Goal: Check status: Check status

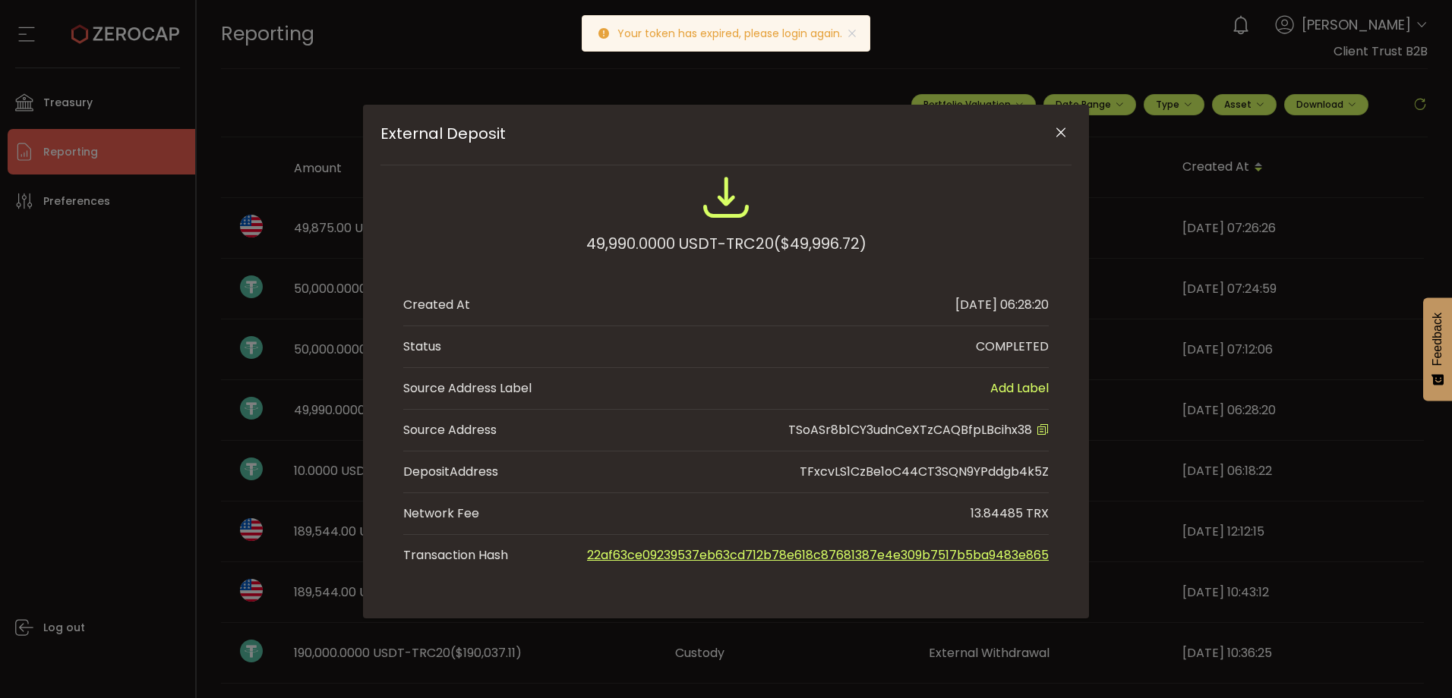
scroll to position [76, 0]
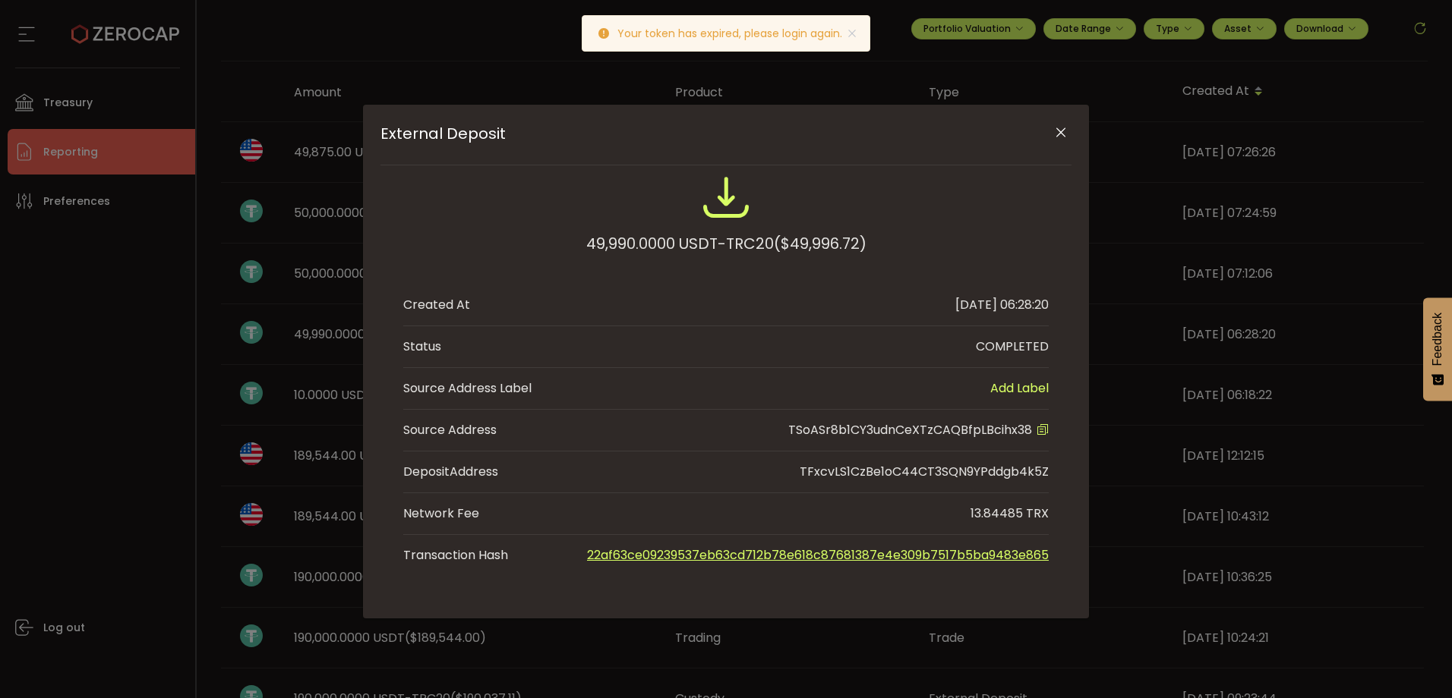
click at [1062, 128] on icon "Close" at bounding box center [1060, 132] width 15 height 15
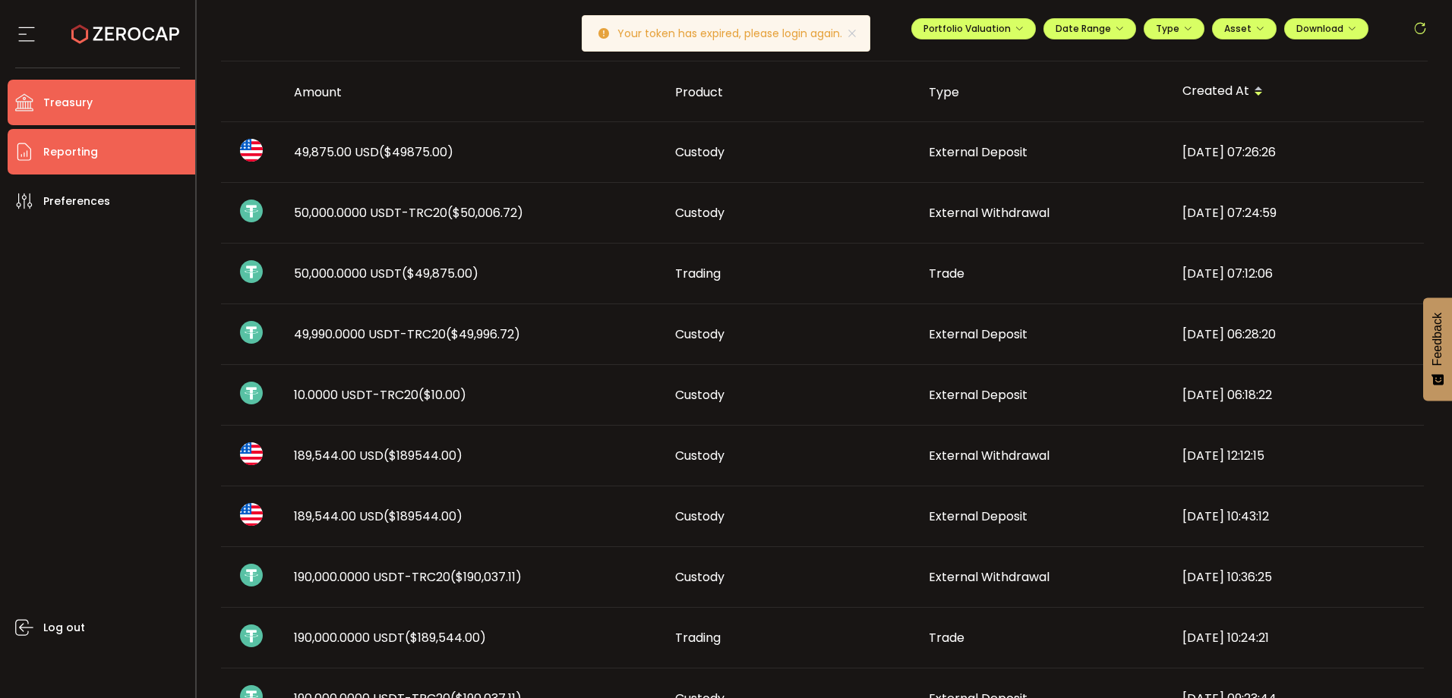
click at [132, 106] on li "Treasury" at bounding box center [102, 103] width 188 height 46
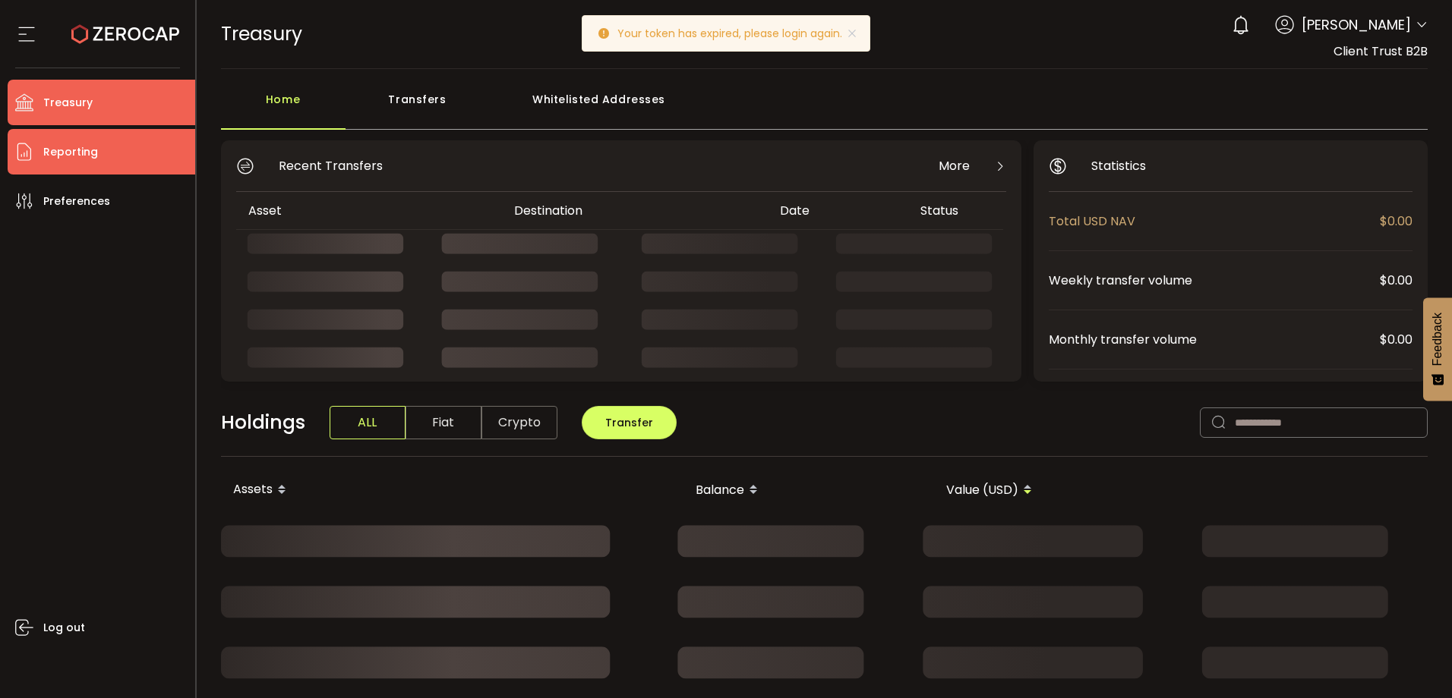
click at [102, 148] on li "Reporting" at bounding box center [102, 152] width 188 height 46
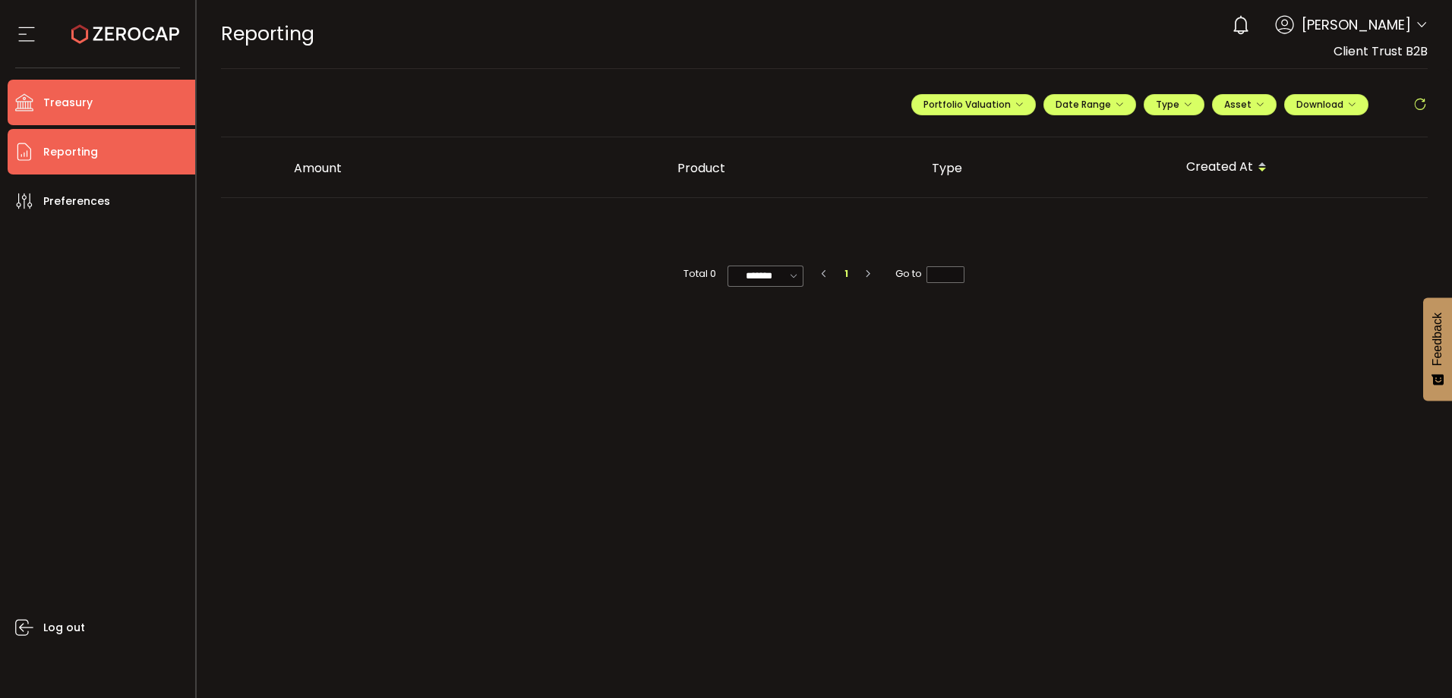
click at [97, 103] on li "Treasury" at bounding box center [102, 103] width 188 height 46
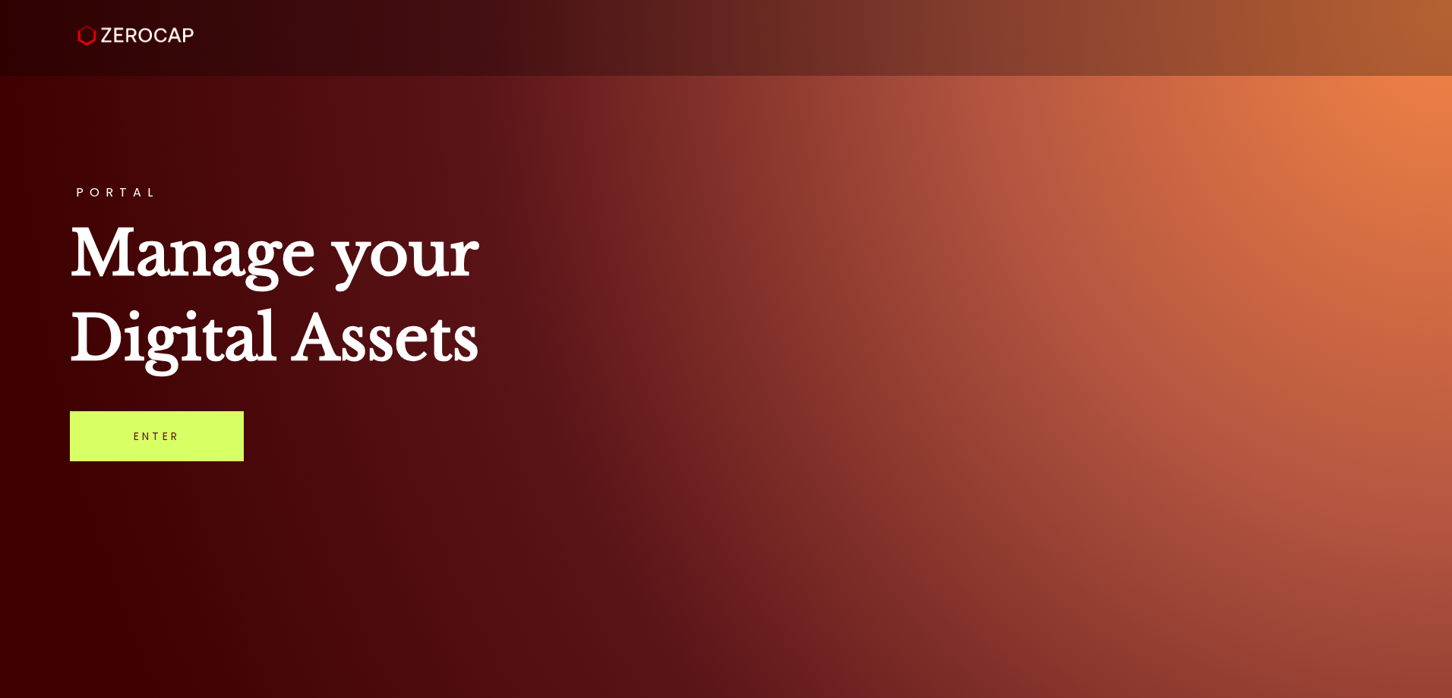
click at [582, 500] on div "PORTAL Manage your Digital Assets Enter" at bounding box center [726, 349] width 1452 height 698
drag, startPoint x: 203, startPoint y: 408, endPoint x: 199, endPoint y: 416, distance: 9.2
click at [199, 416] on div "PORTAL Manage your Digital Assets Enter" at bounding box center [726, 349] width 1452 height 698
click at [194, 444] on link "Enter" at bounding box center [157, 436] width 174 height 50
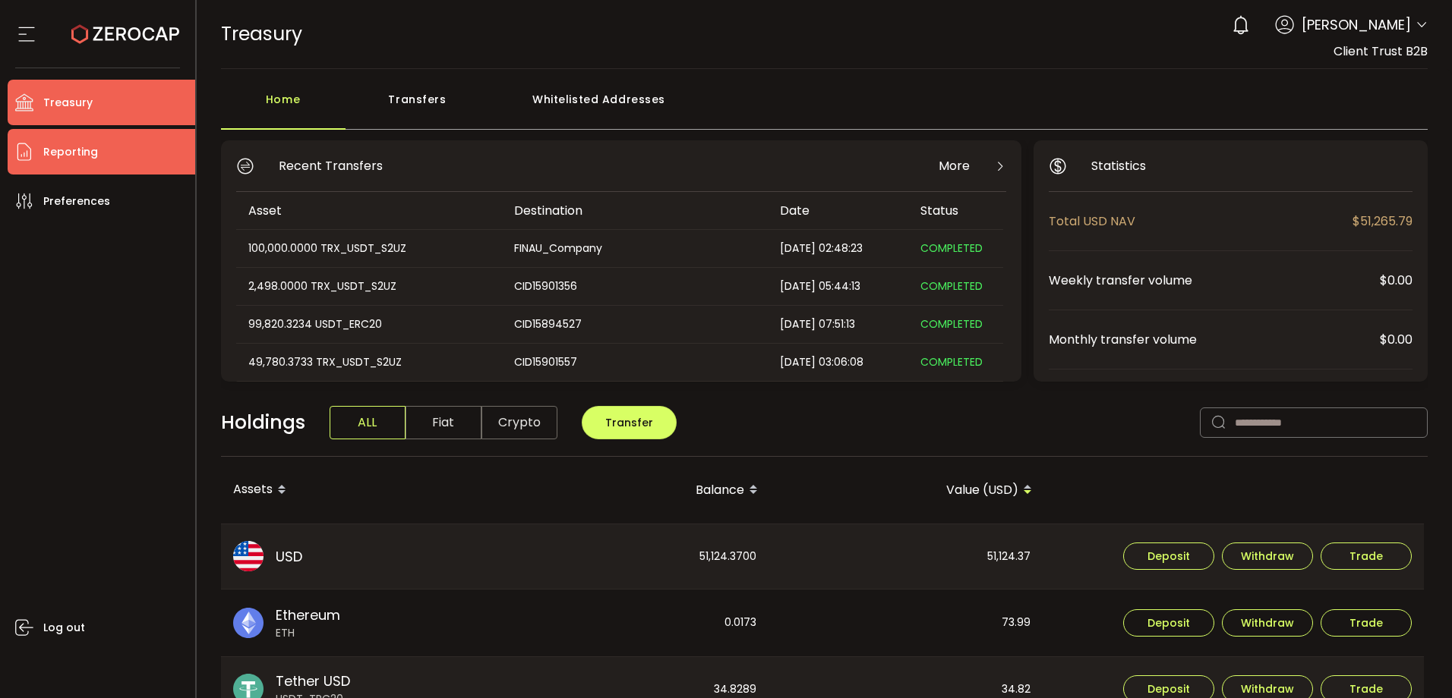
click at [50, 159] on span "Reporting" at bounding box center [70, 152] width 55 height 22
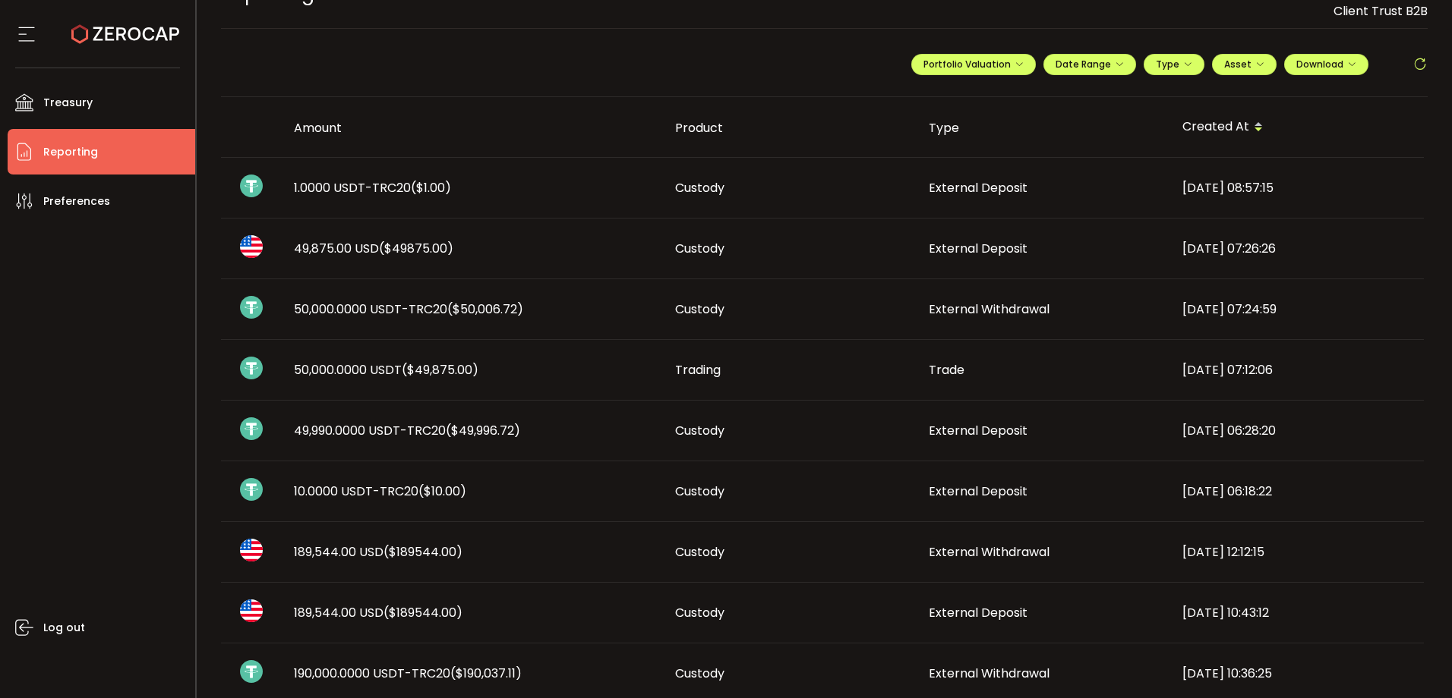
scroll to position [152, 0]
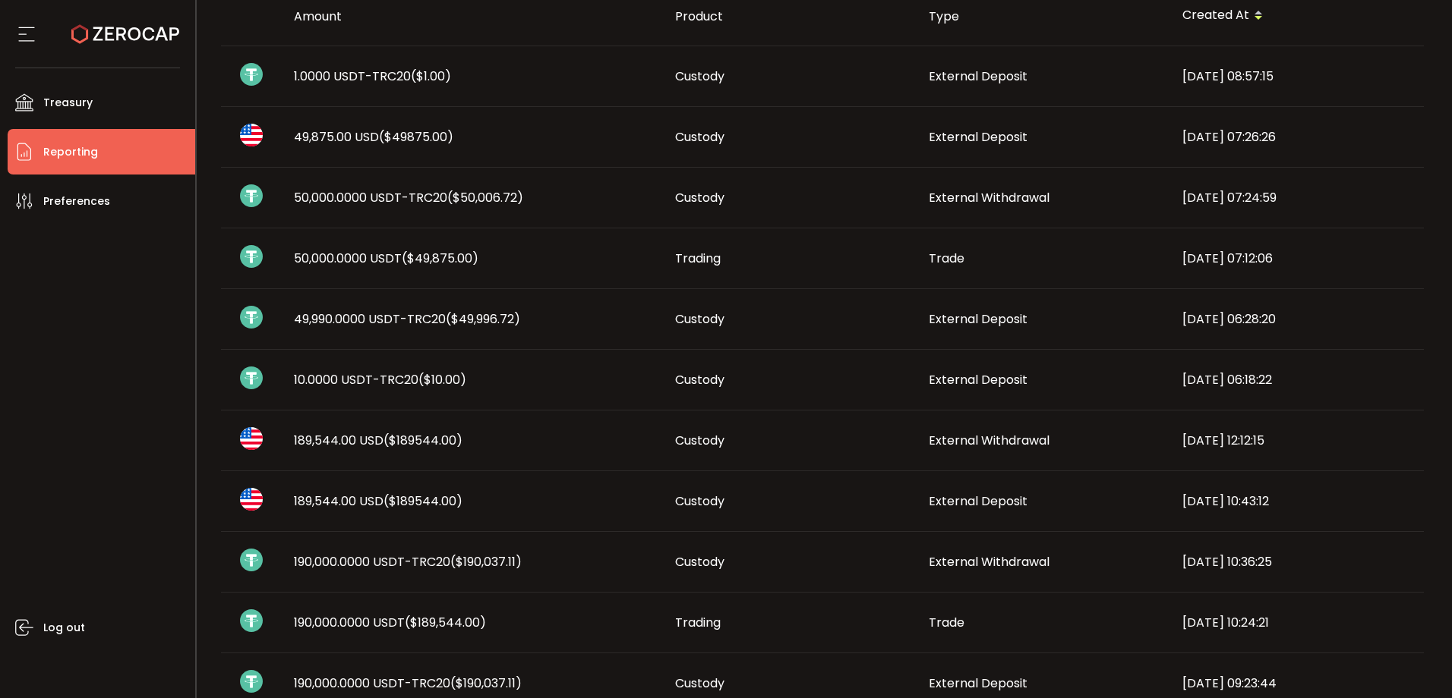
click at [499, 563] on span "($190,037.11)" at bounding box center [485, 561] width 71 height 17
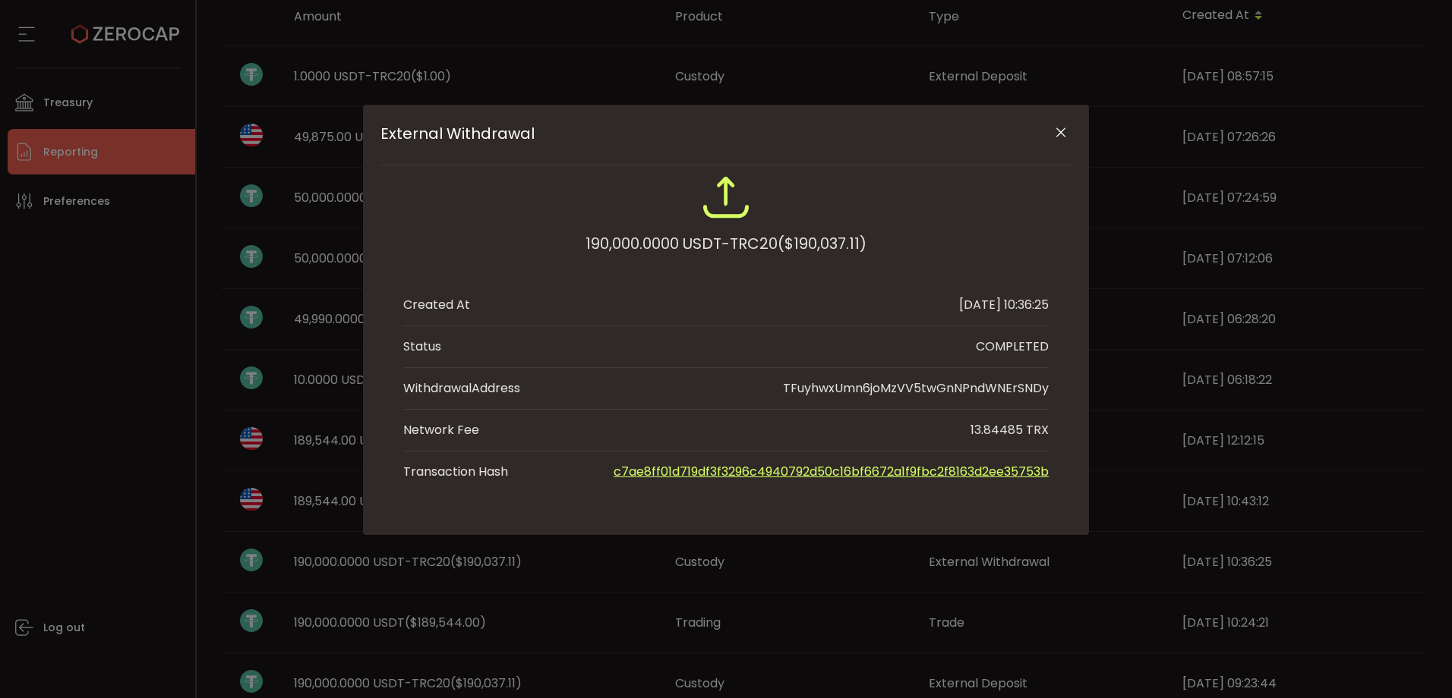
click at [491, 600] on div "External Withdrawal 190,000.0000 USDT-TRC20 ($190,037.11) Created At 2025-08-08…" at bounding box center [726, 349] width 1452 height 698
drag, startPoint x: 487, startPoint y: 622, endPoint x: 515, endPoint y: 610, distance: 29.6
click at [505, 615] on div "External Withdrawal 190,000.0000 USDT-TRC20 ($190,037.11) Created At 2025-08-08…" at bounding box center [726, 349] width 1452 height 698
click at [1061, 136] on icon "Close" at bounding box center [1060, 132] width 15 height 15
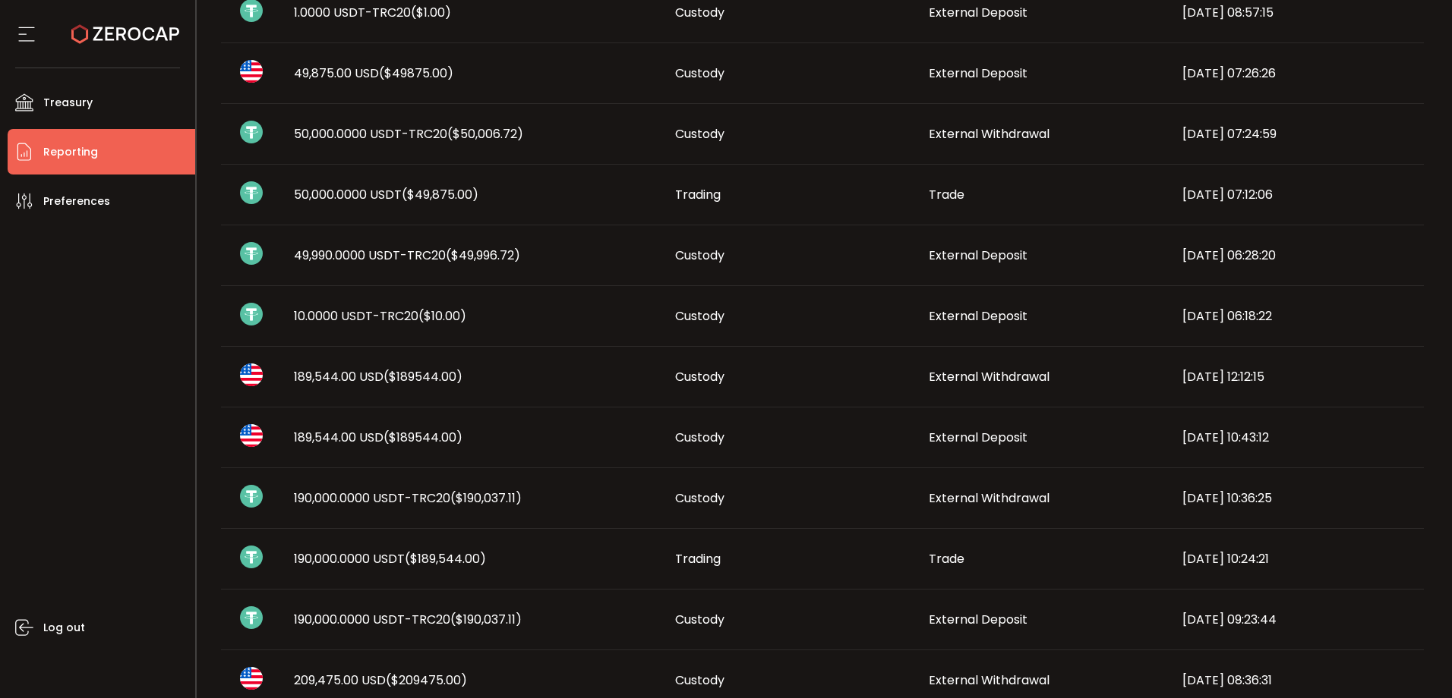
scroll to position [304, 0]
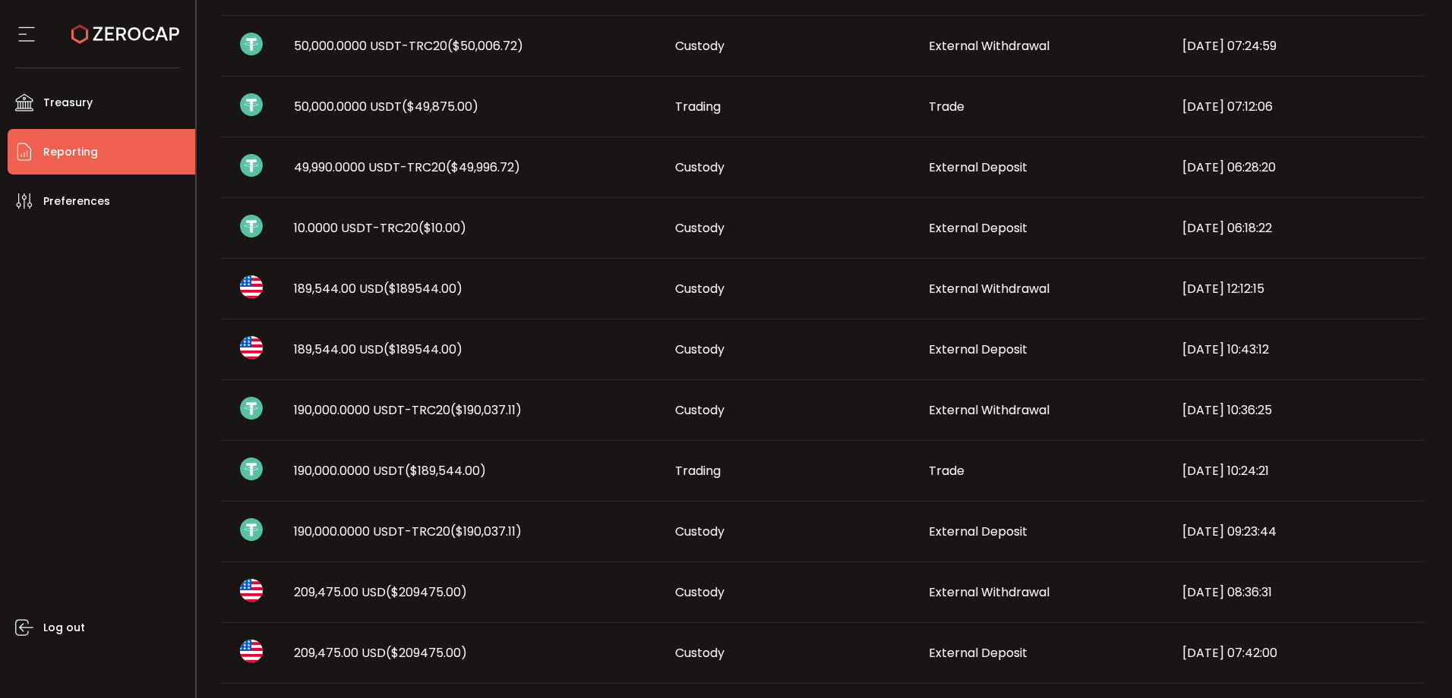
click at [521, 528] on span "($190,037.11)" at bounding box center [485, 531] width 71 height 17
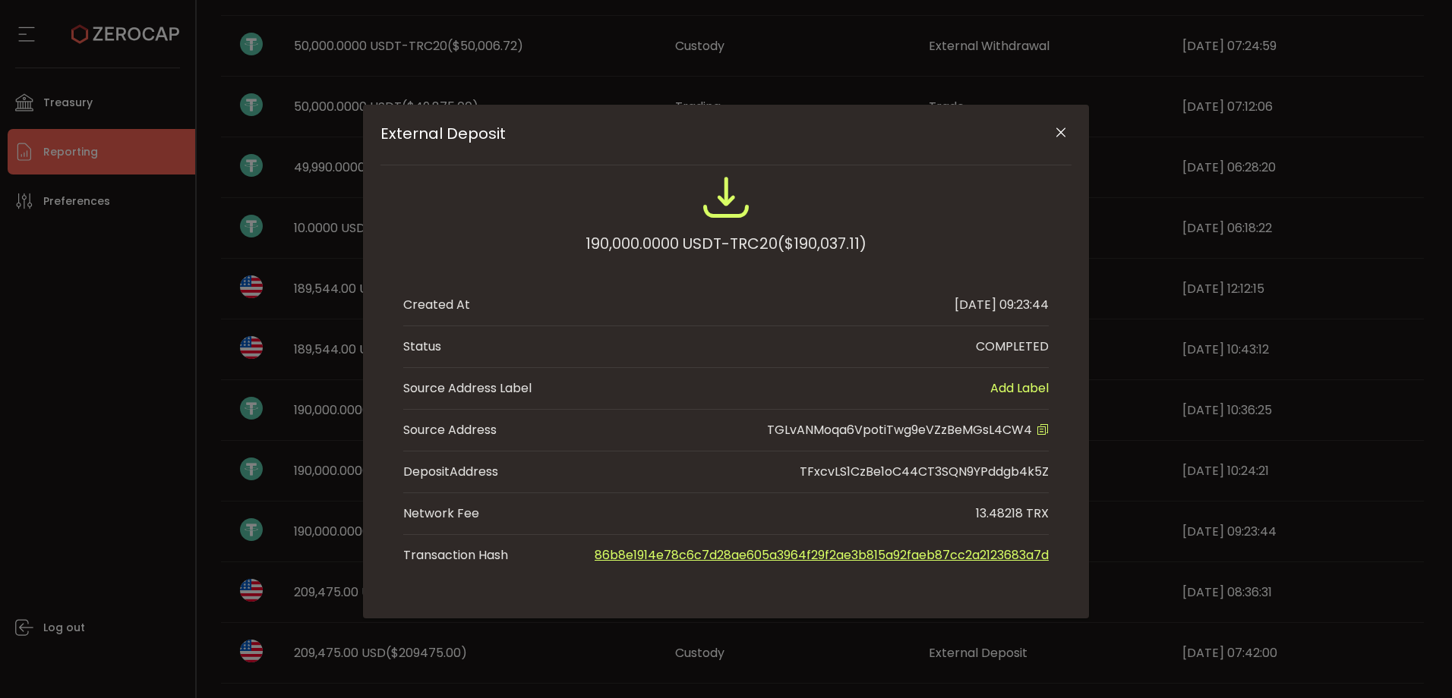
click at [887, 428] on span "TGLvANMoqa6VpotiTwg9eVZzBeMGsL4CW4" at bounding box center [899, 429] width 265 height 17
copy span "TGLvANMoqa6VpotiTwg9eVZzBeMGsL4CW4"
click at [17, 348] on div "External Deposit 190,000.0000 USDT-TRC20 ($190,037.11) Created At 2025-08-08 09…" at bounding box center [726, 349] width 1452 height 698
click at [1057, 125] on icon "Close" at bounding box center [1060, 132] width 15 height 15
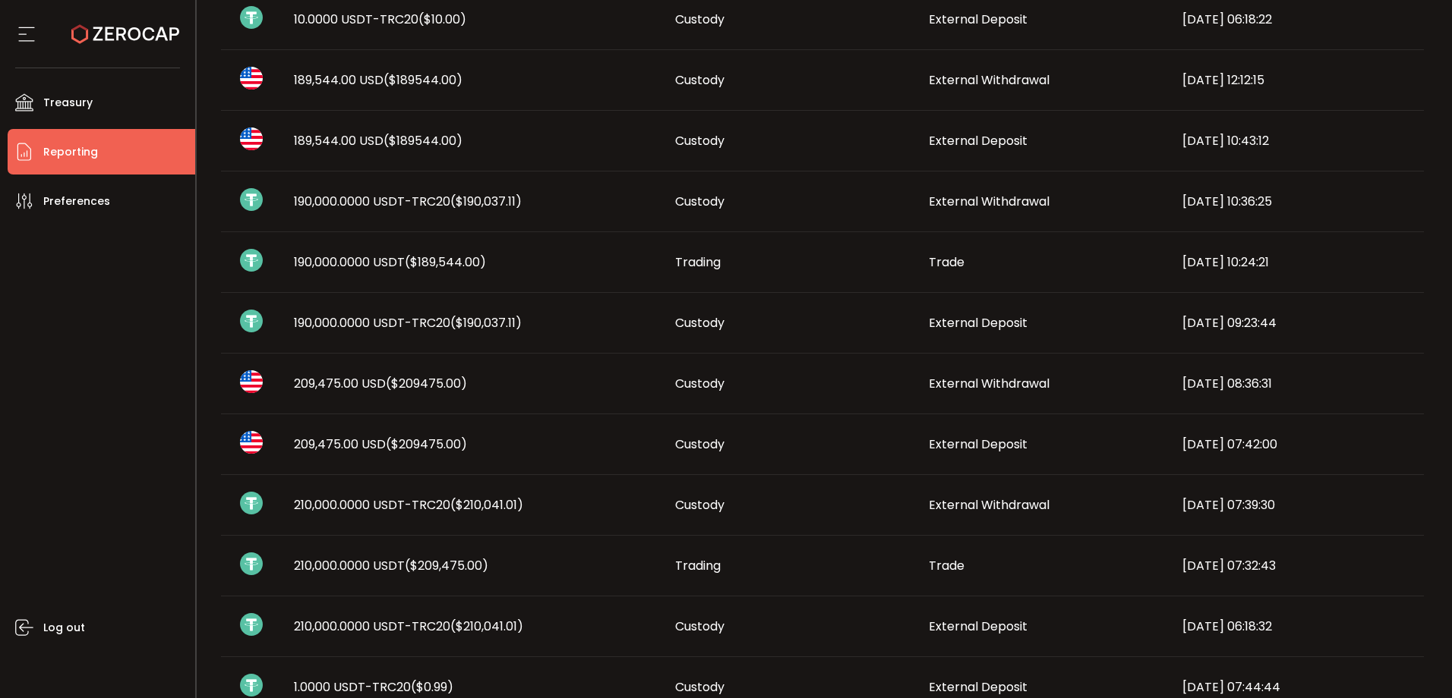
scroll to position [531, 0]
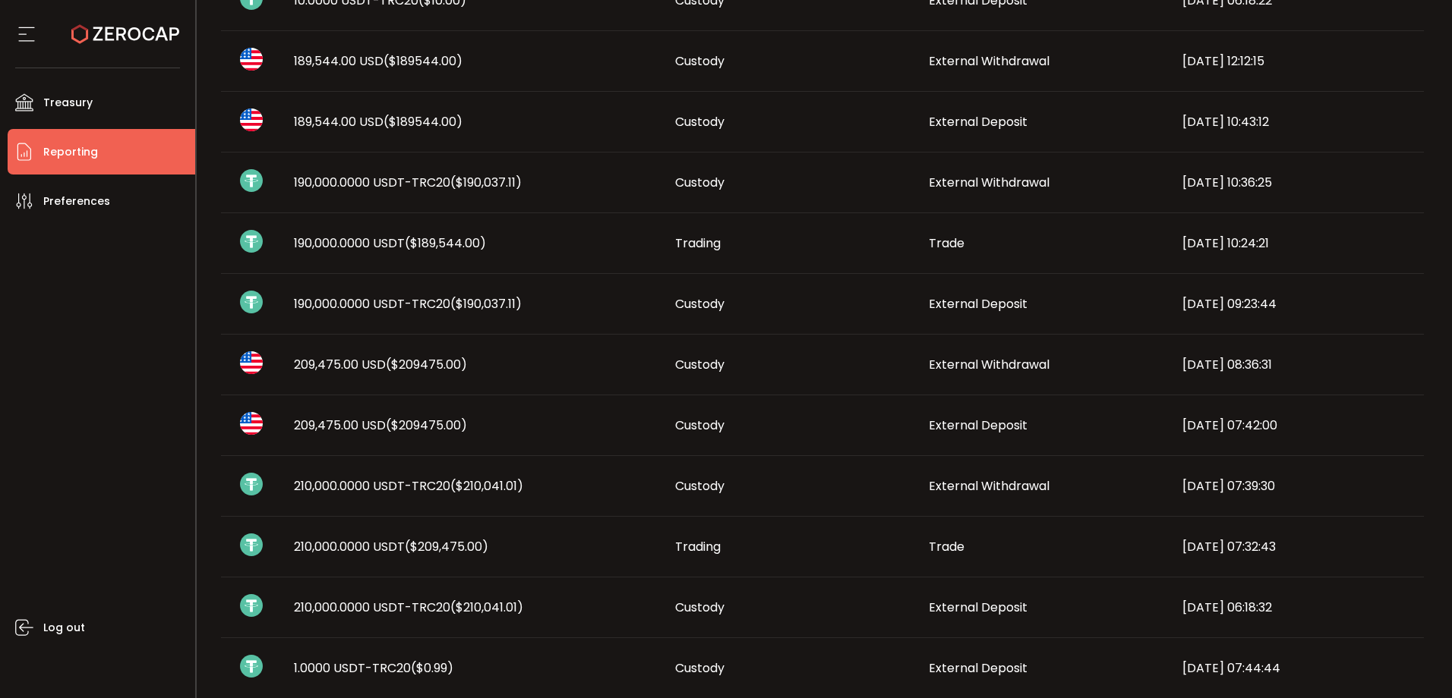
click at [449, 612] on span "210,000.0000 USDT-TRC20 ($210,041.01)" at bounding box center [408, 607] width 229 height 17
